Goal: Transaction & Acquisition: Purchase product/service

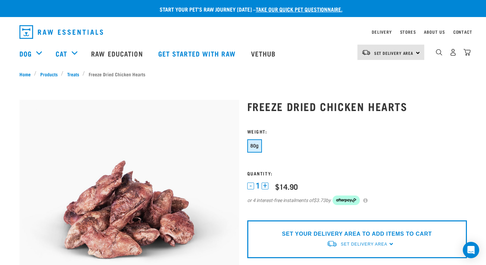
scroll to position [37, 0]
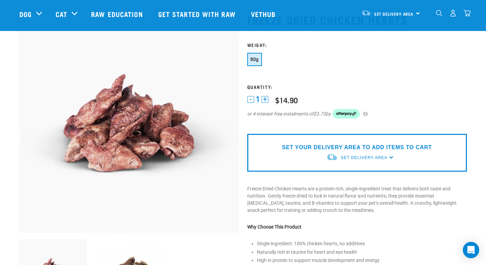
click at [361, 151] on p "SET YOUR DELIVERY AREA TO ADD ITEMS TO CART" at bounding box center [357, 148] width 150 height 8
click at [371, 158] on span "Set Delivery Area" at bounding box center [364, 158] width 46 height 5
click at [437, 200] on p "Freeze-Dried Chicken Hearts are a protein-rich, single-ingredient treat that de…" at bounding box center [357, 200] width 220 height 29
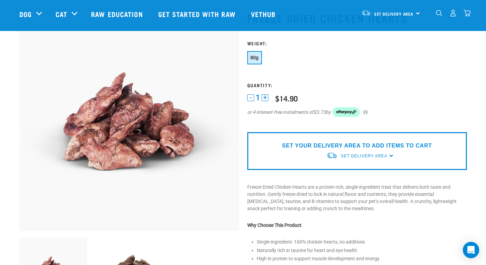
scroll to position [39, 0]
click at [385, 155] on span "Set Delivery Area" at bounding box center [364, 156] width 46 height 5
click at [355, 173] on link "[GEOGRAPHIC_DATA]" at bounding box center [360, 171] width 68 height 11
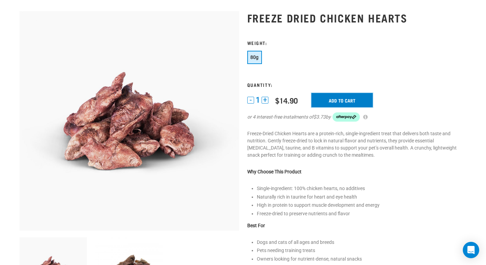
click at [347, 101] on input "Add to cart" at bounding box center [341, 100] width 61 height 14
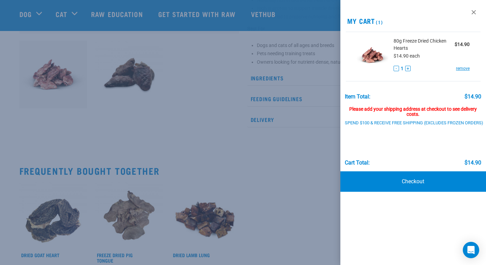
scroll to position [236, 0]
click at [421, 184] on link "Checkout" at bounding box center [413, 182] width 146 height 20
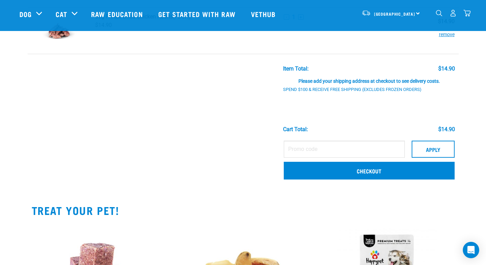
scroll to position [52, 0]
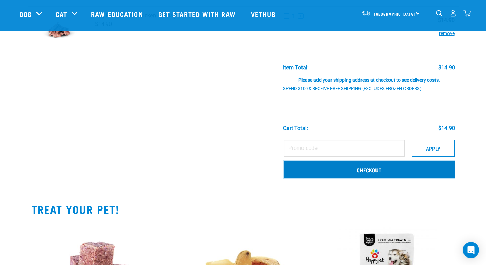
click at [396, 175] on link "Checkout" at bounding box center [369, 170] width 171 height 18
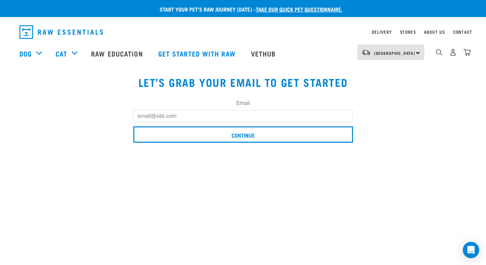
click at [275, 117] on input "Email" at bounding box center [243, 116] width 220 height 12
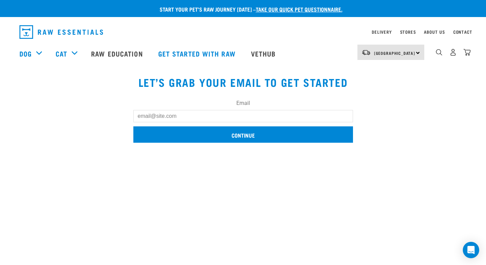
type input "daniyathomas7@gmail.com"
click at [252, 139] on input "Continue" at bounding box center [243, 135] width 220 height 16
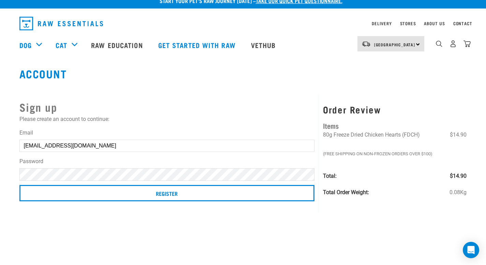
scroll to position [9, 0]
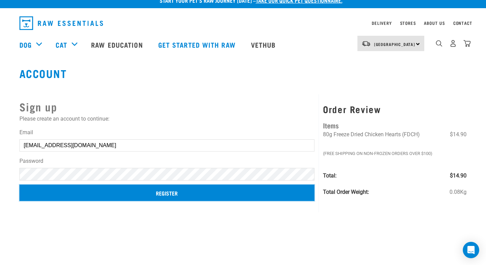
click at [198, 189] on input "Register" at bounding box center [166, 193] width 295 height 16
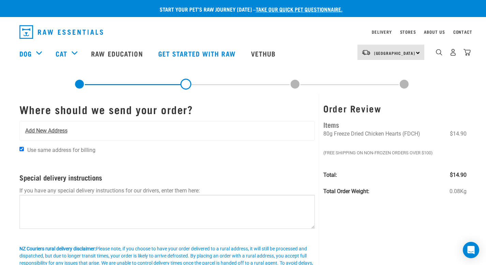
click at [206, 127] on div "Add New Address" at bounding box center [167, 130] width 295 height 19
click at [50, 129] on span "Add New Address" at bounding box center [46, 131] width 42 height 8
click at [49, 130] on span "Add New Address" at bounding box center [46, 131] width 42 height 8
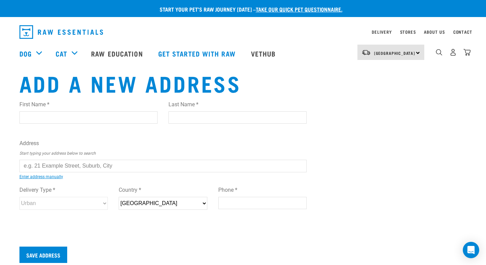
click at [53, 120] on input "First Name *" at bounding box center [88, 118] width 138 height 12
type input "Daniya"
type input "Thomas"
type input "31 Puwha street,"
type input "Auckland"
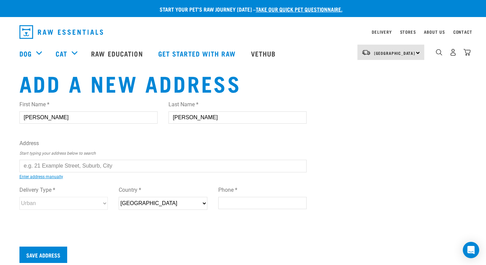
type input "0614"
type input "0225807120"
click at [90, 166] on input "text" at bounding box center [163, 166] width 288 height 12
click at [95, 173] on div "First Name * Daniya Last Name * Thomas Address Start typing your address below …" at bounding box center [163, 161] width 288 height 133
click at [81, 166] on input "31 puwha" at bounding box center [163, 166] width 288 height 12
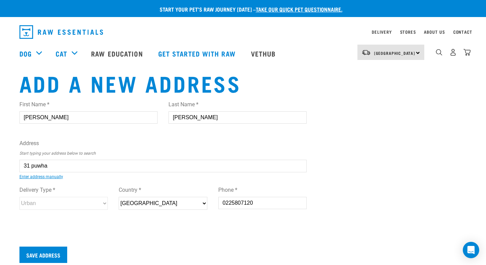
click at [89, 170] on input "31 puwha" at bounding box center [163, 166] width 288 height 12
click at [81, 181] on div "First Name * Daniya Last Name * Thomas Address Start typing your address below …" at bounding box center [163, 161] width 288 height 133
type input "31 Puwha Street, Massey, Auckland 0614"
type input "31 Puwha Street"
type input "Massey"
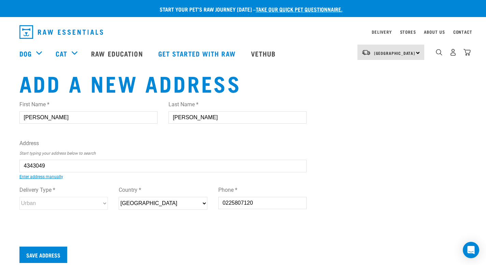
select select "AUK"
select select "Urban"
type input "31 Puwha Street, Massey, Auckland 0614"
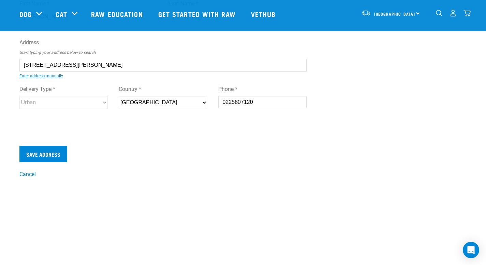
scroll to position [51, 0]
click at [50, 156] on input "Save Address" at bounding box center [43, 154] width 48 height 16
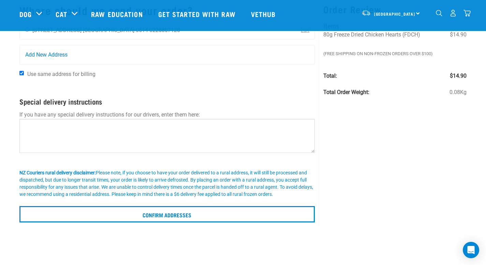
scroll to position [50, 0]
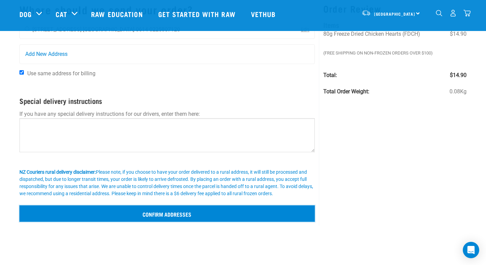
click at [112, 216] on input "Confirm addresses" at bounding box center [167, 214] width 296 height 16
